Goal: Information Seeking & Learning: Learn about a topic

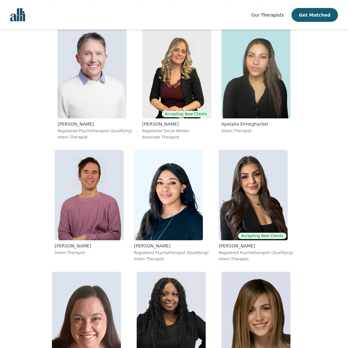
scroll to position [3178, 0]
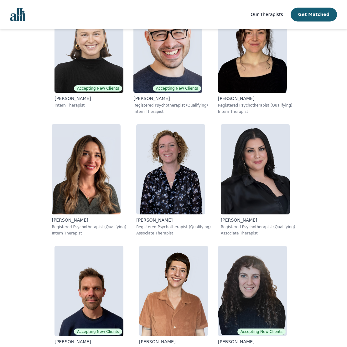
scroll to position [1628, 0]
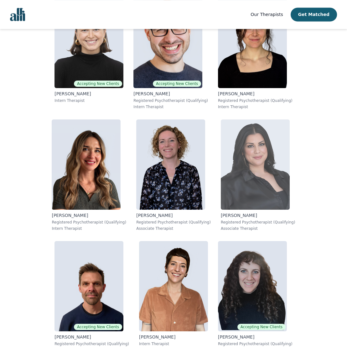
click at [248, 150] on img at bounding box center [255, 164] width 69 height 90
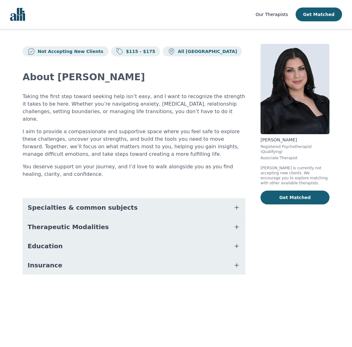
click at [85, 203] on span "Specialties & common subjects" at bounding box center [83, 207] width 110 height 9
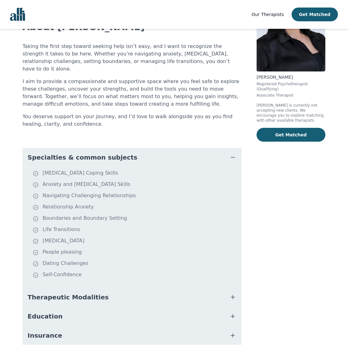
scroll to position [69, 0]
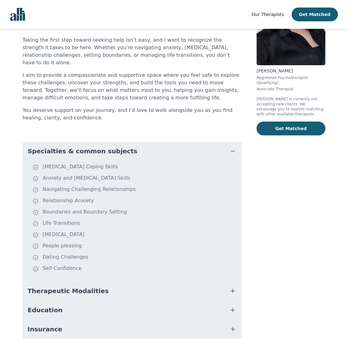
click at [50, 242] on li "People pleasing" at bounding box center [136, 246] width 207 height 9
copy li "People pleasing"
click at [96, 185] on li "Navigating Challenging Relationships" at bounding box center [136, 189] width 207 height 9
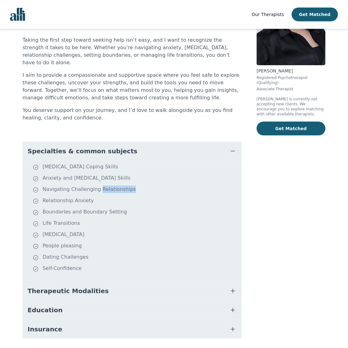
click at [96, 185] on li "Navigating Challenging Relationships" at bounding box center [136, 189] width 207 height 9
copy li "Navigating Challenging Relationships"
click at [67, 230] on li "[MEDICAL_DATA]" at bounding box center [136, 234] width 207 height 9
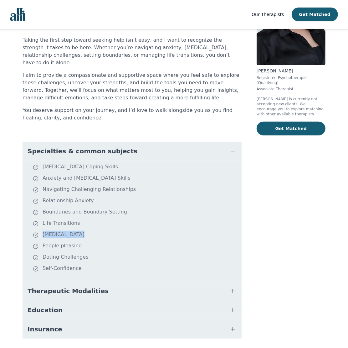
click at [67, 230] on li "[MEDICAL_DATA]" at bounding box center [136, 234] width 207 height 9
copy li "[MEDICAL_DATA]"
click at [67, 264] on li "Self-Confidence" at bounding box center [136, 268] width 207 height 9
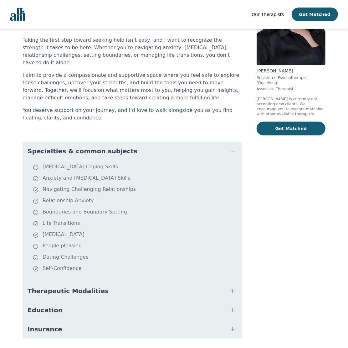
drag, startPoint x: 67, startPoint y: 249, endPoint x: 83, endPoint y: 252, distance: 16.6
click at [83, 264] on li "Self-Confidence" at bounding box center [136, 268] width 207 height 9
click at [72, 264] on li "Self-Confidence" at bounding box center [136, 268] width 207 height 9
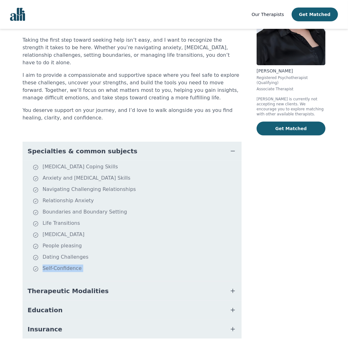
copy li "Self-Confidence"
click at [99, 174] on li "Anxiety and [MEDICAL_DATA] Skills" at bounding box center [136, 178] width 207 height 9
copy li "Anxiety and [MEDICAL_DATA] Skills"
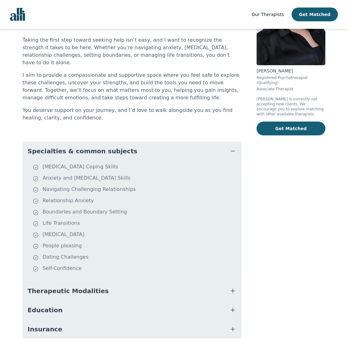
click at [77, 197] on li "Relationship Anxiety" at bounding box center [136, 201] width 207 height 9
copy li "Relationship Anxiety"
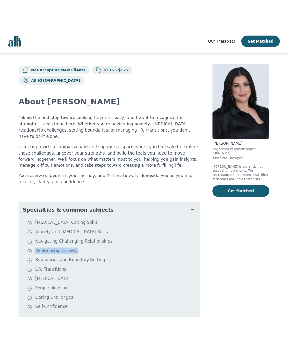
scroll to position [0, 0]
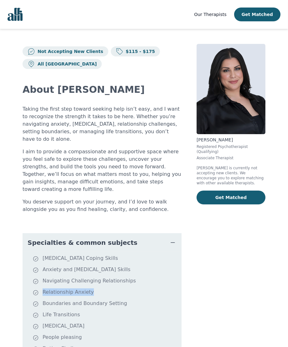
click at [216, 11] on link "Our Therapists" at bounding box center [210, 15] width 32 height 8
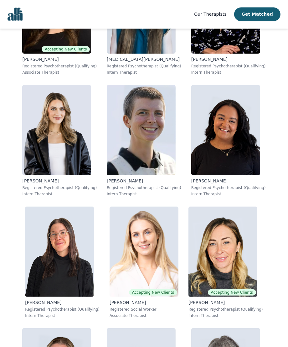
scroll to position [4086, 0]
